Goal: Book appointment/travel/reservation

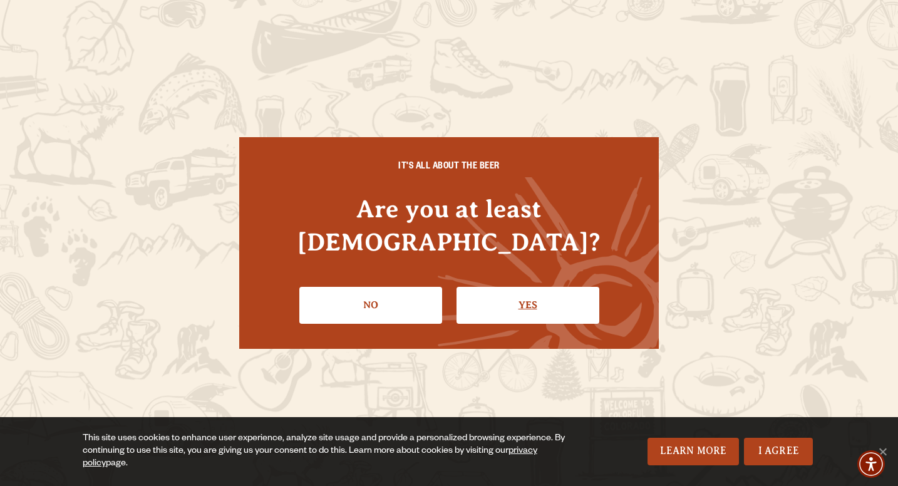
click at [500, 305] on link "Yes" at bounding box center [527, 305] width 143 height 36
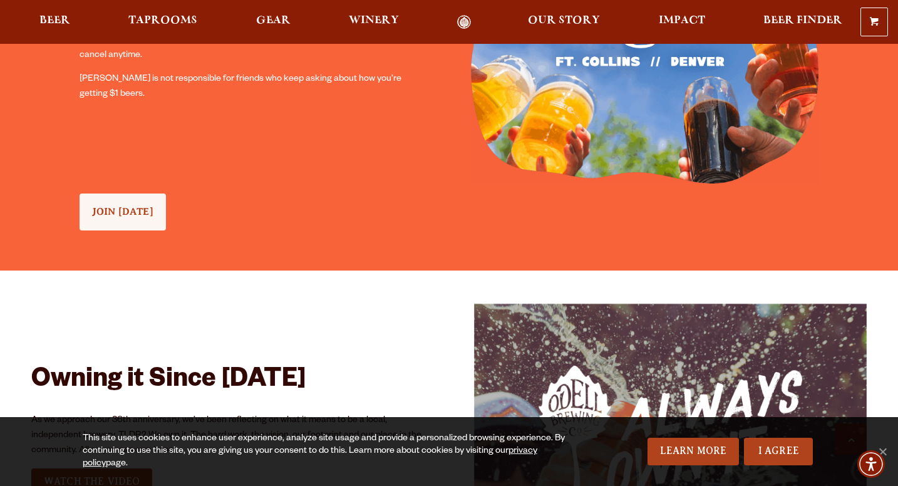
scroll to position [1212, 0]
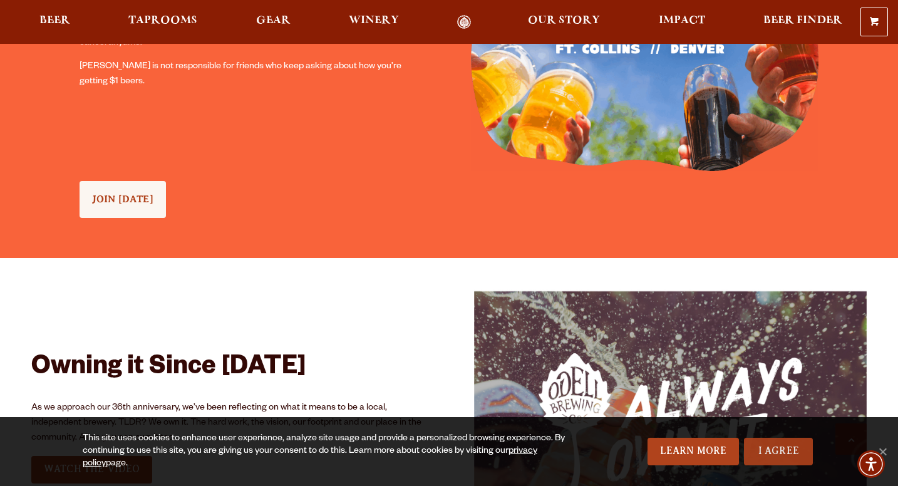
click at [771, 450] on link "I Agree" at bounding box center [778, 452] width 69 height 28
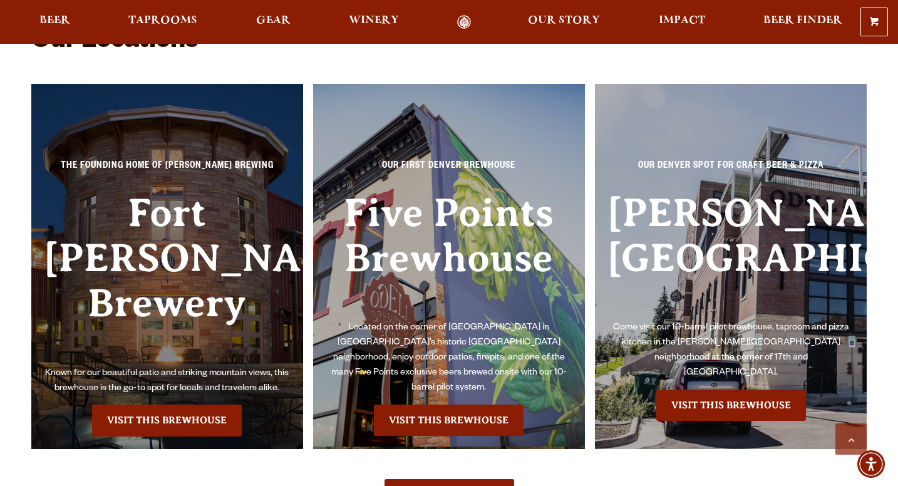
scroll to position [2670, 0]
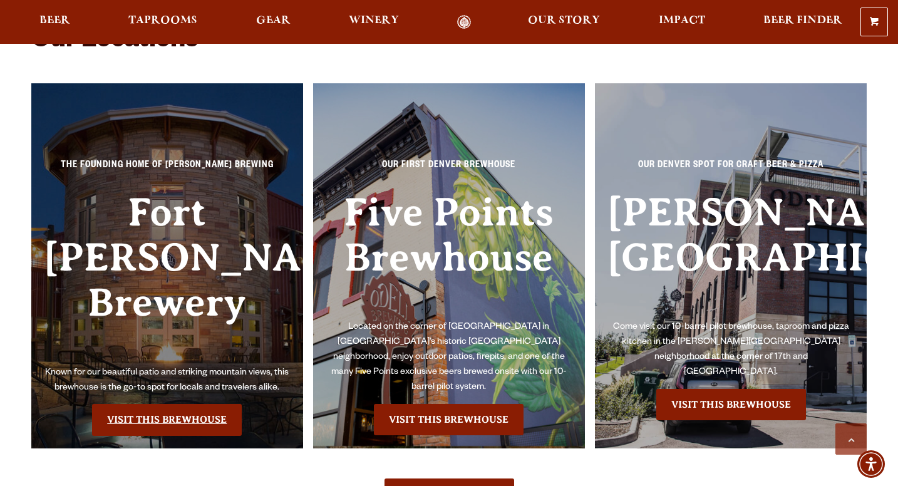
click at [157, 404] on link "Visit this Brewhouse" at bounding box center [167, 419] width 150 height 31
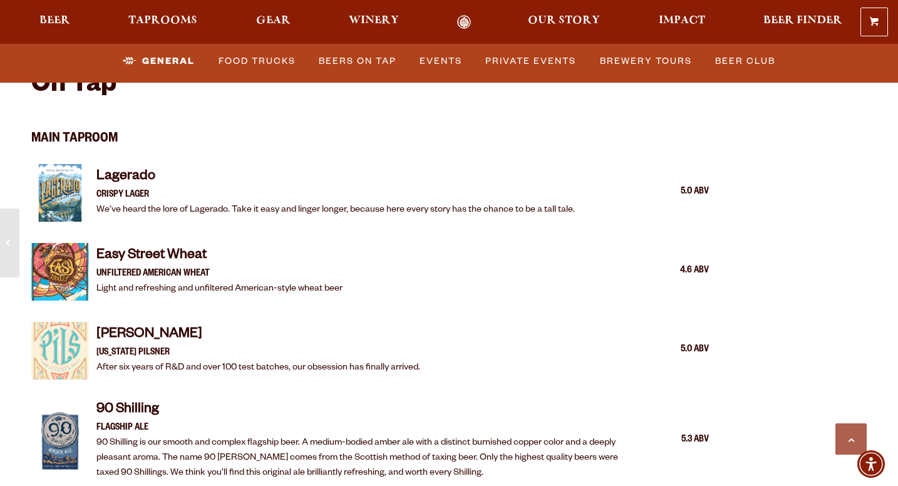
scroll to position [1235, 0]
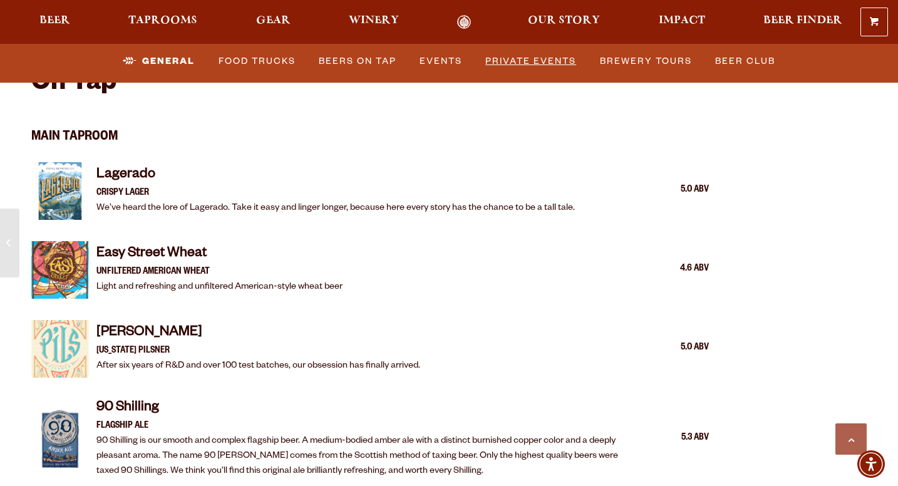
click at [542, 56] on link "Private Events" at bounding box center [530, 61] width 101 height 29
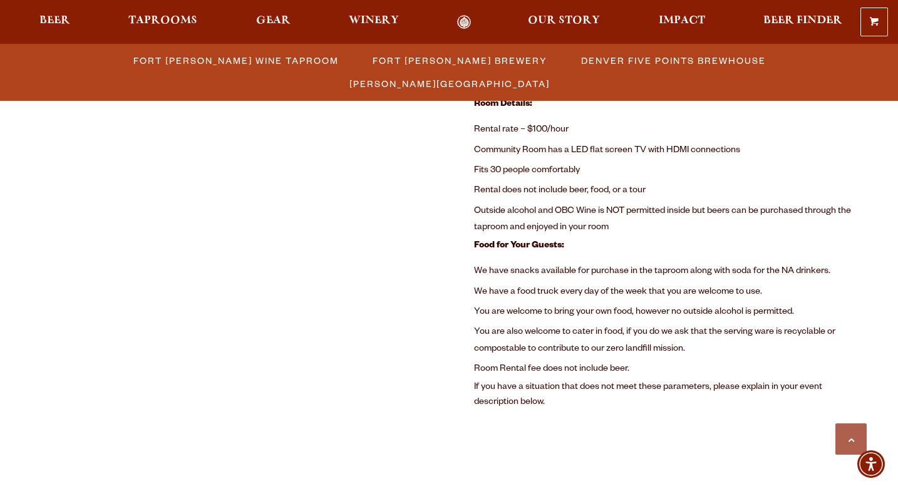
scroll to position [915, 0]
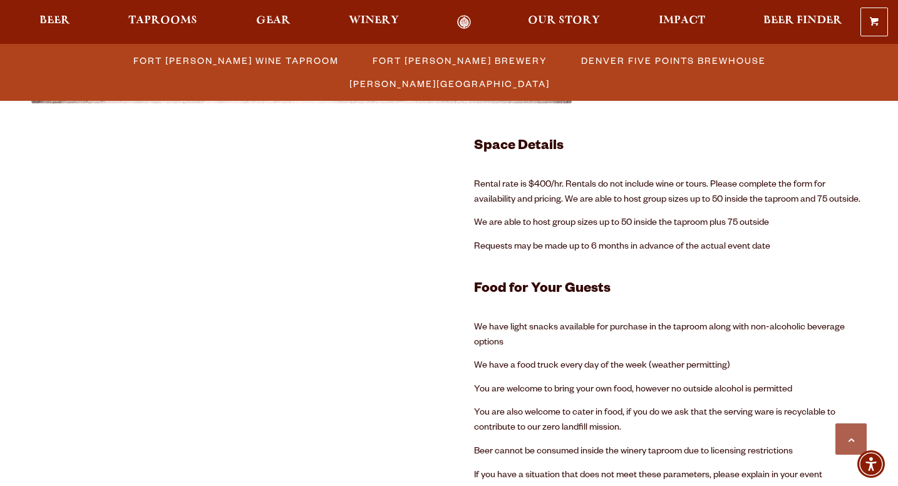
scroll to position [2634, 0]
